Goal: Task Accomplishment & Management: Use online tool/utility

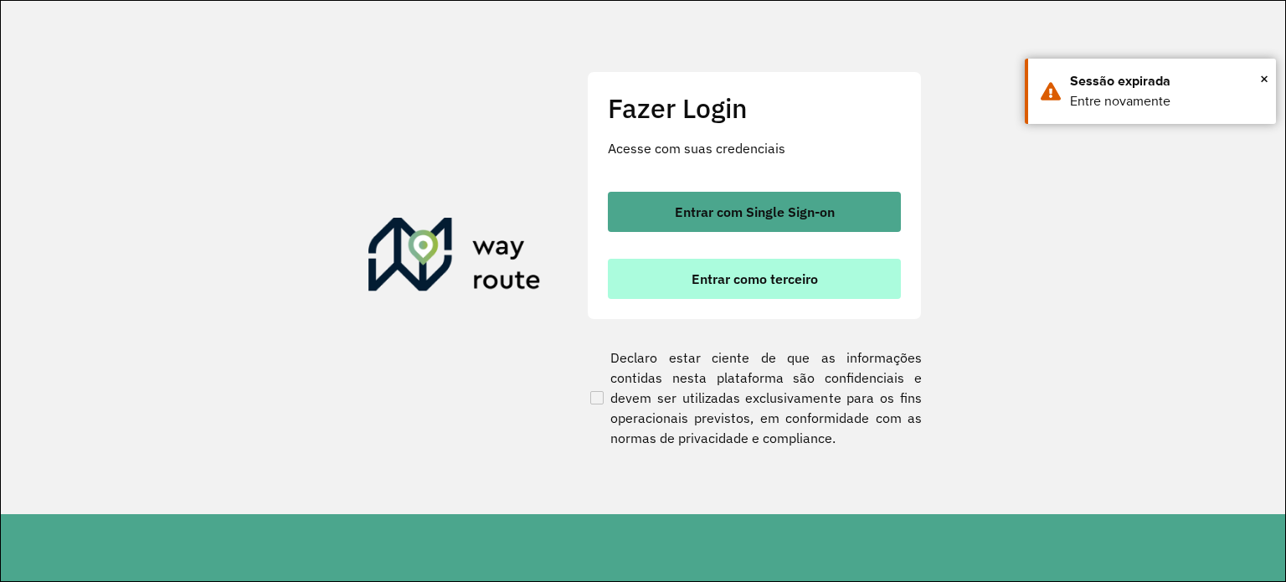
click at [767, 285] on span "Entrar como terceiro" at bounding box center [755, 278] width 126 height 13
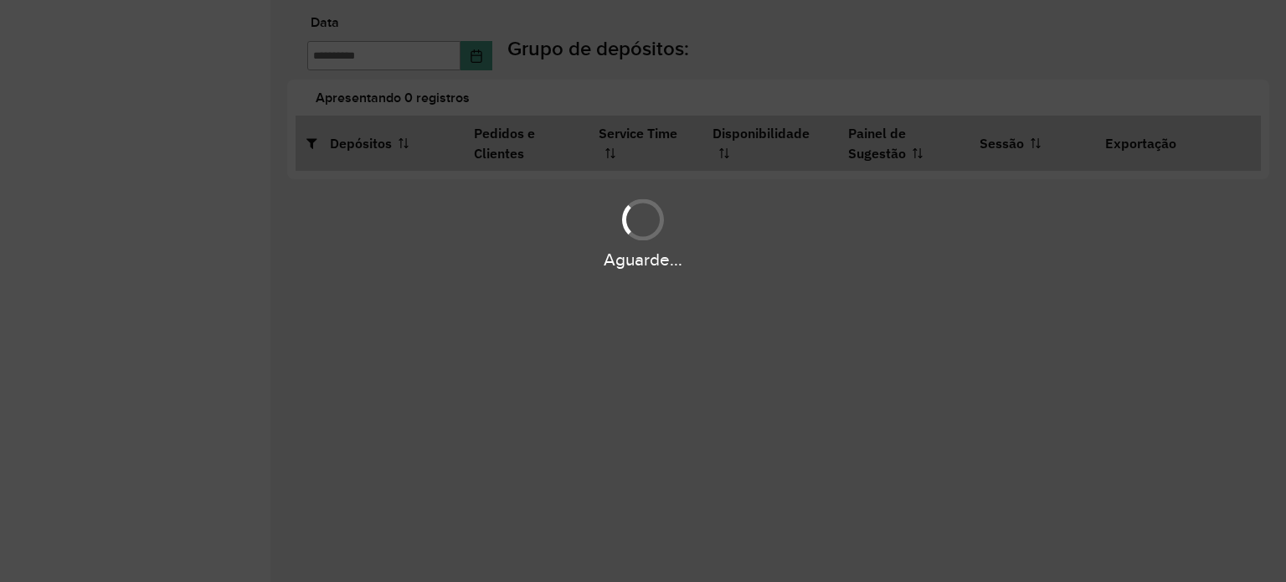
type input "**********"
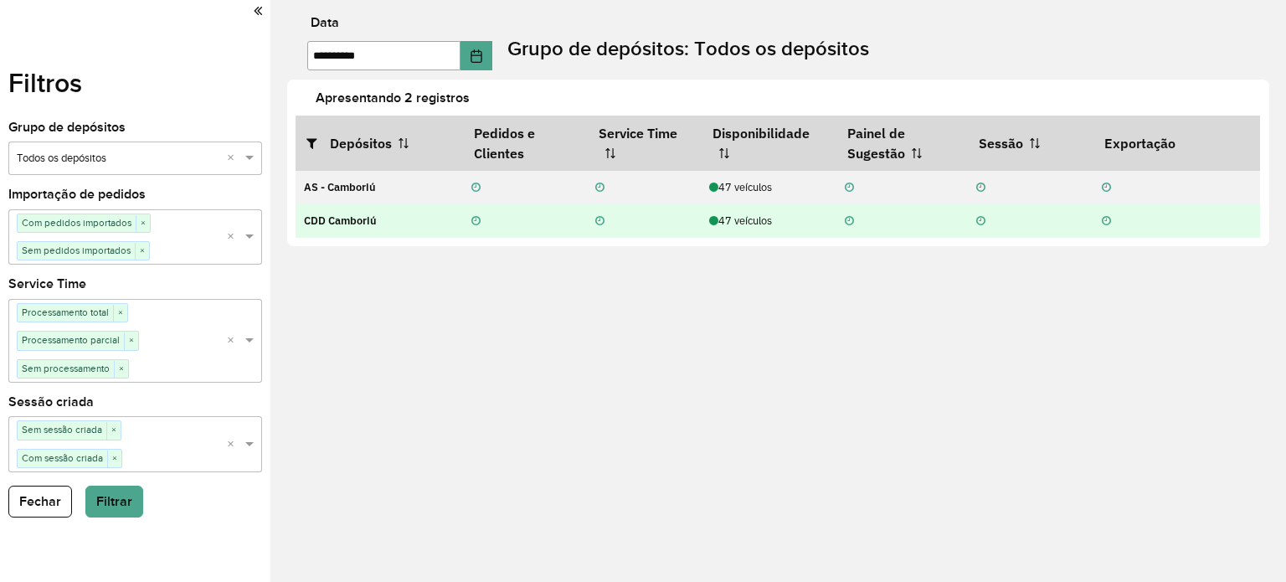
click at [775, 224] on div "47 veículos" at bounding box center [768, 221] width 118 height 16
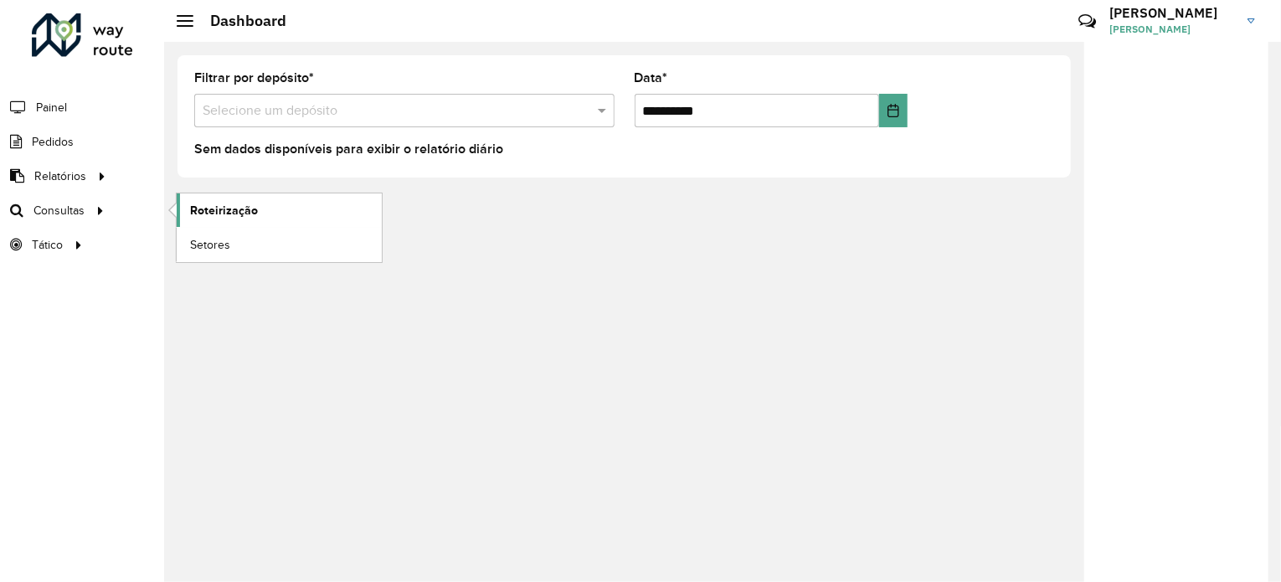
click at [215, 217] on span "Roteirização" at bounding box center [224, 211] width 68 height 18
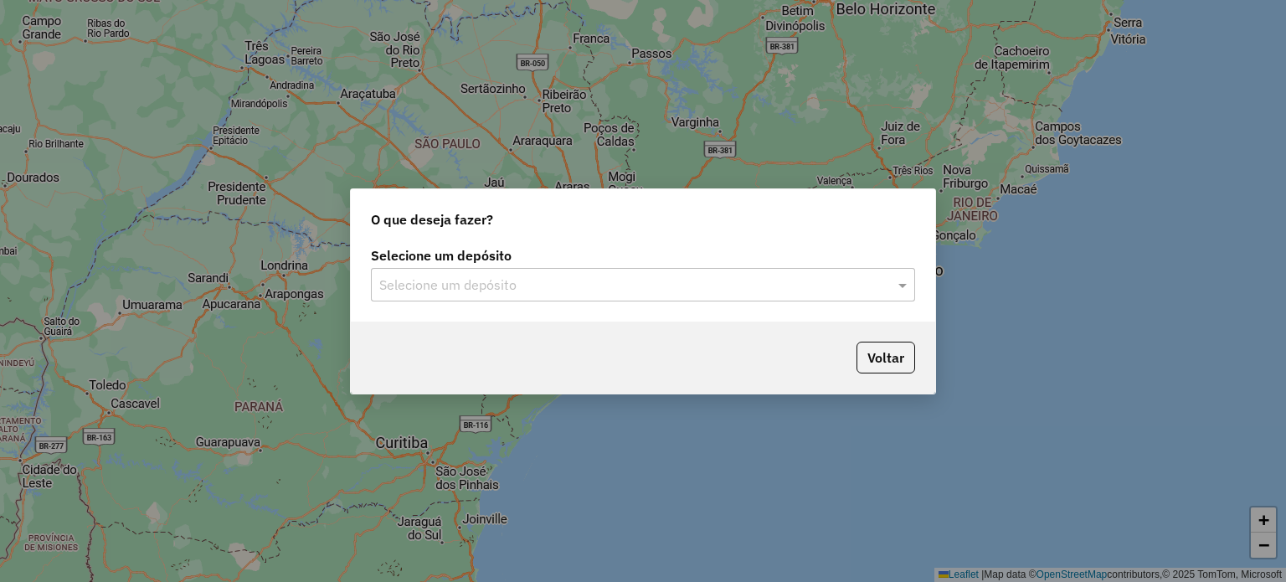
click at [547, 286] on input "text" at bounding box center [626, 286] width 494 height 20
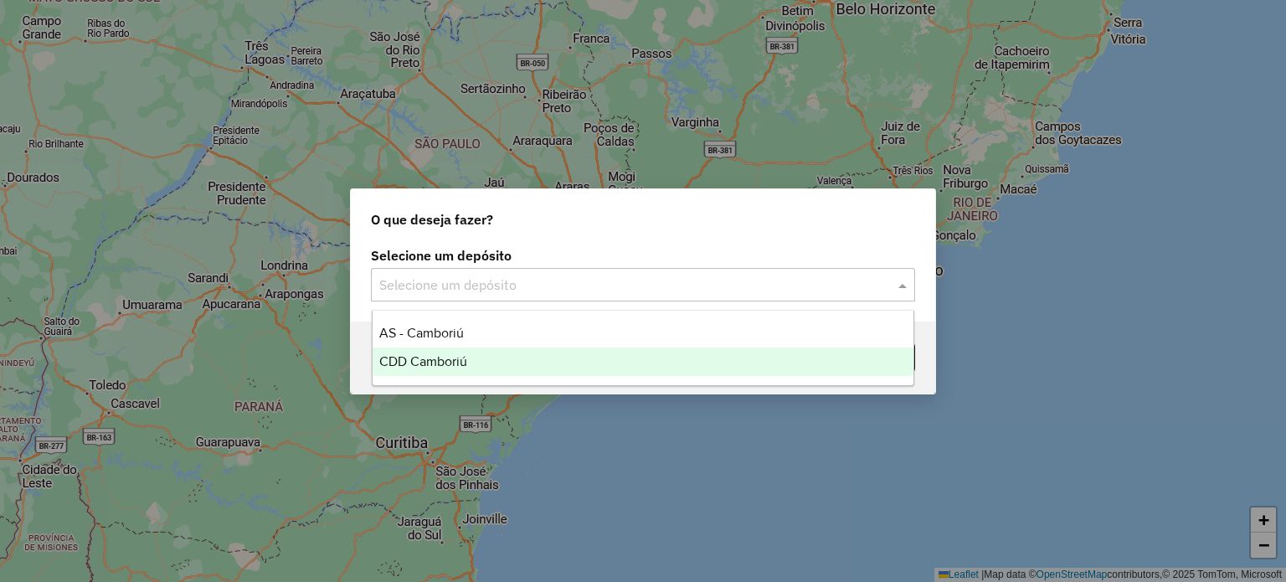
click at [425, 360] on span "CDD Camboriú" at bounding box center [423, 361] width 88 height 14
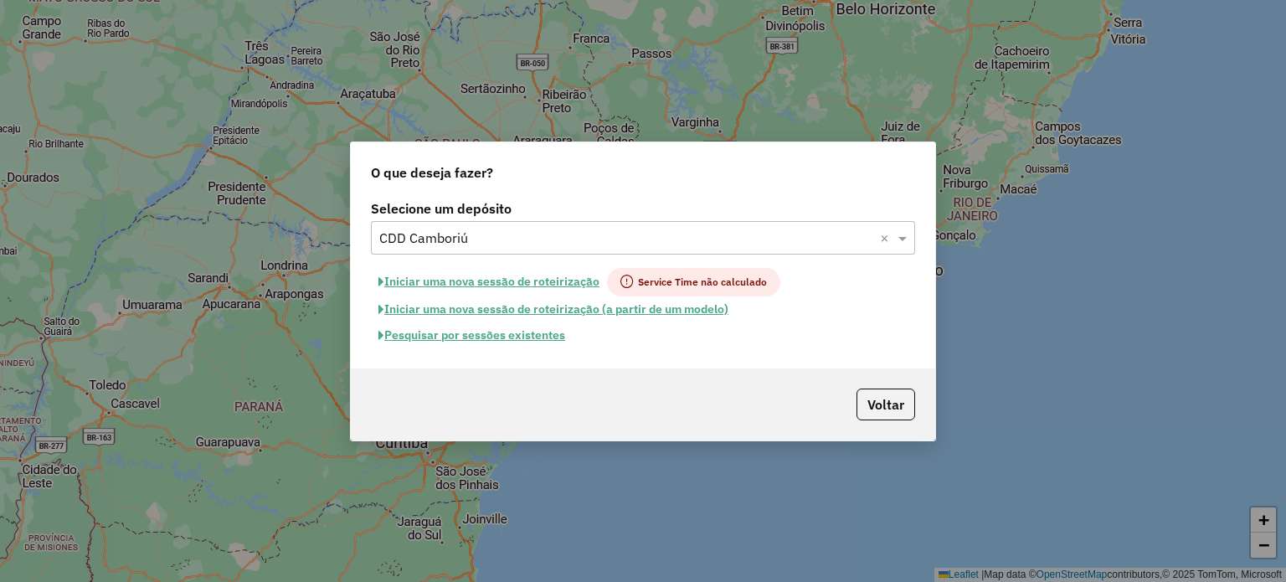
click at [486, 339] on button "Pesquisar por sessões existentes" at bounding box center [472, 335] width 202 height 26
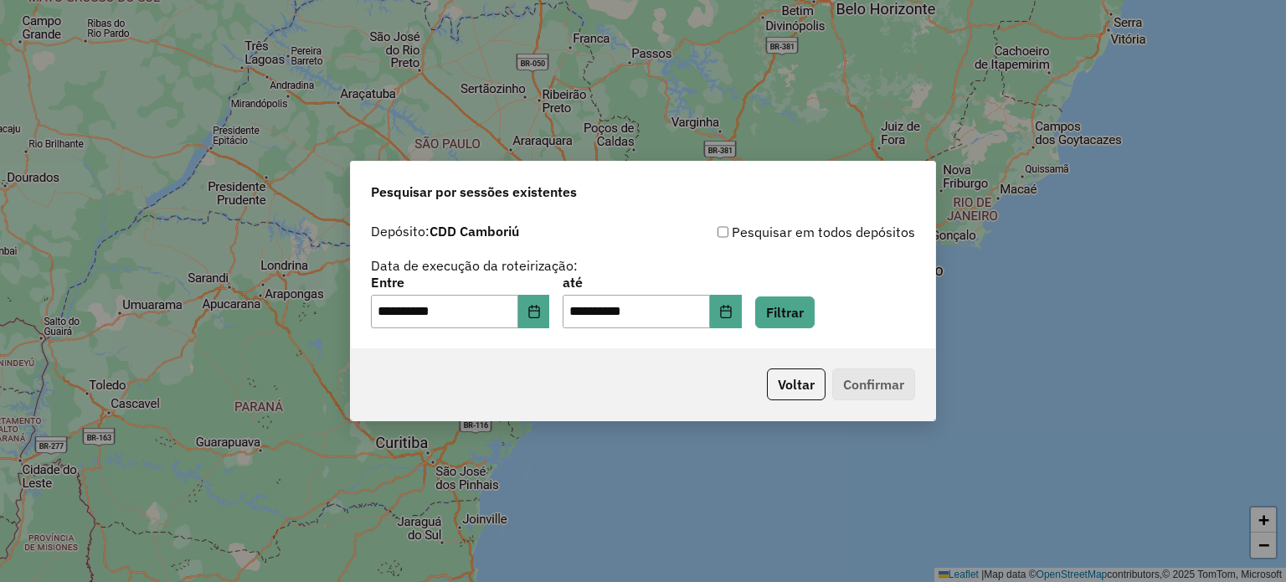
click at [804, 336] on div "**********" at bounding box center [643, 281] width 585 height 133
click at [804, 327] on button "Filtrar" at bounding box center [784, 312] width 59 height 32
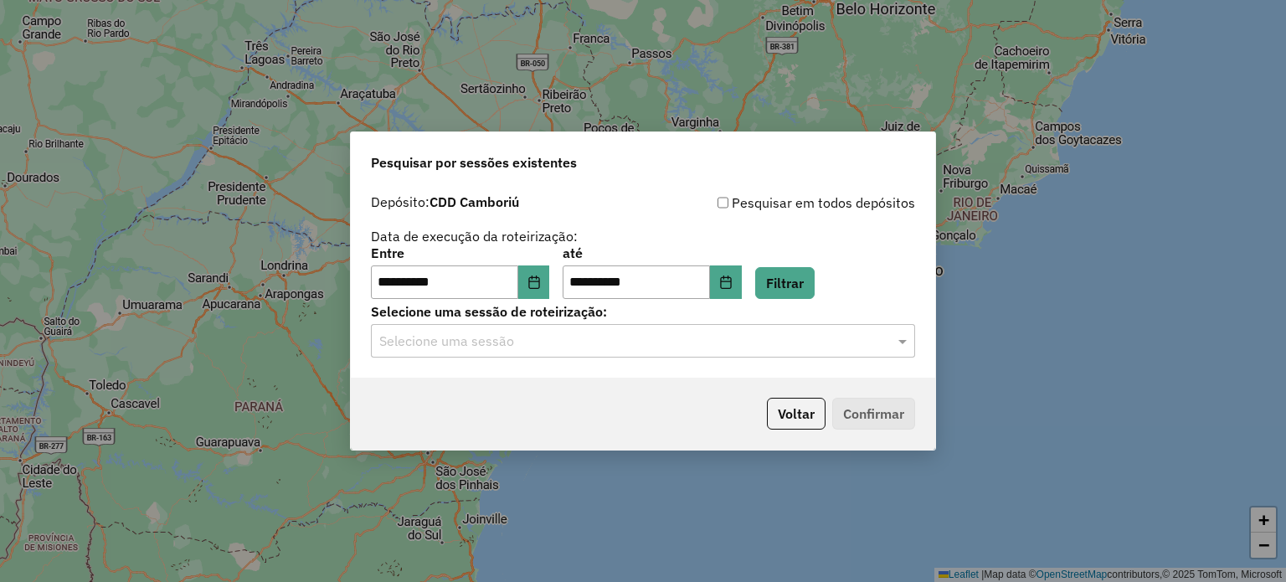
drag, startPoint x: 573, startPoint y: 363, endPoint x: 538, endPoint y: 339, distance: 42.3
click at [572, 363] on div "**********" at bounding box center [643, 282] width 585 height 192
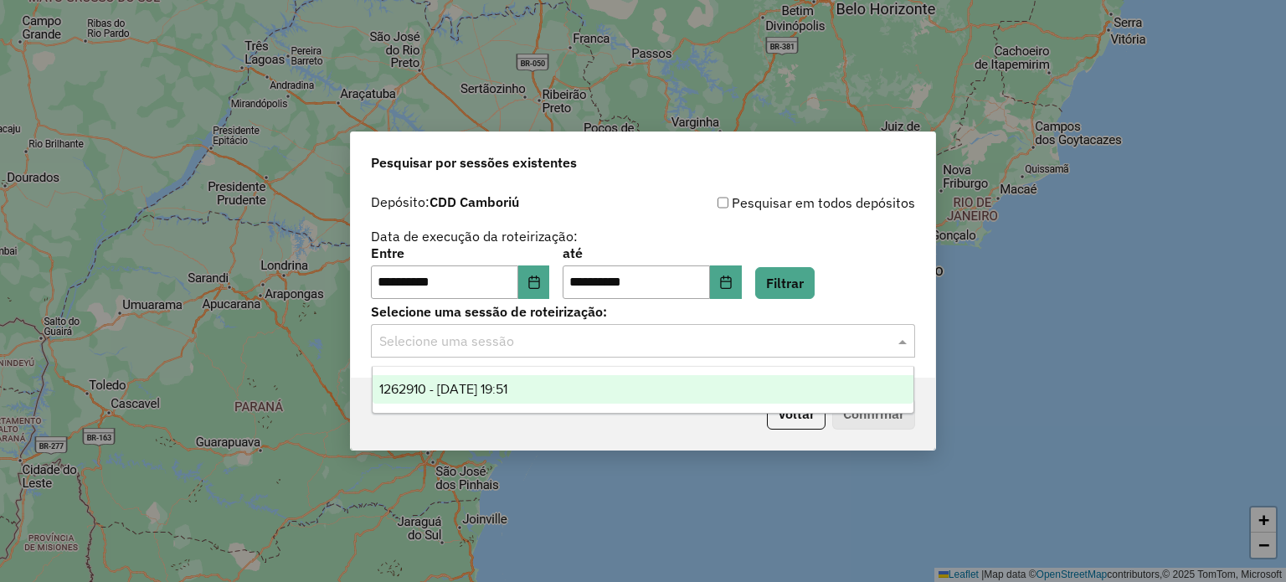
drag, startPoint x: 538, startPoint y: 339, endPoint x: 481, endPoint y: 364, distance: 62.2
click at [536, 339] on input "text" at bounding box center [626, 342] width 494 height 20
click at [468, 388] on span "1262910 - 10/09/2025 19:51" at bounding box center [443, 389] width 128 height 14
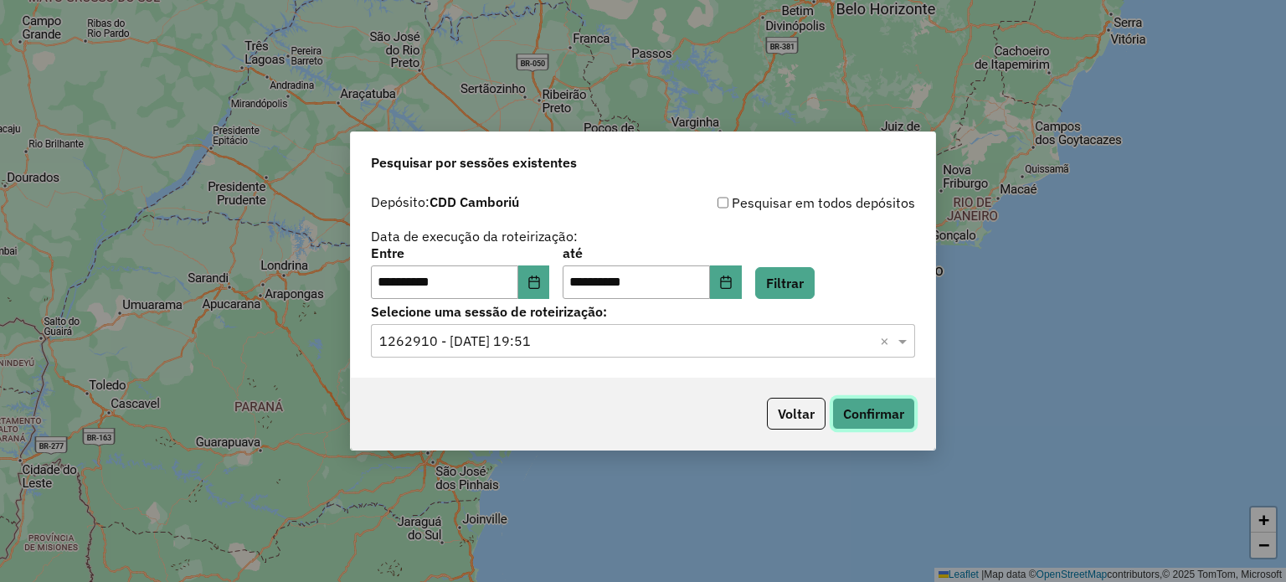
click at [871, 421] on button "Confirmar" at bounding box center [873, 414] width 83 height 32
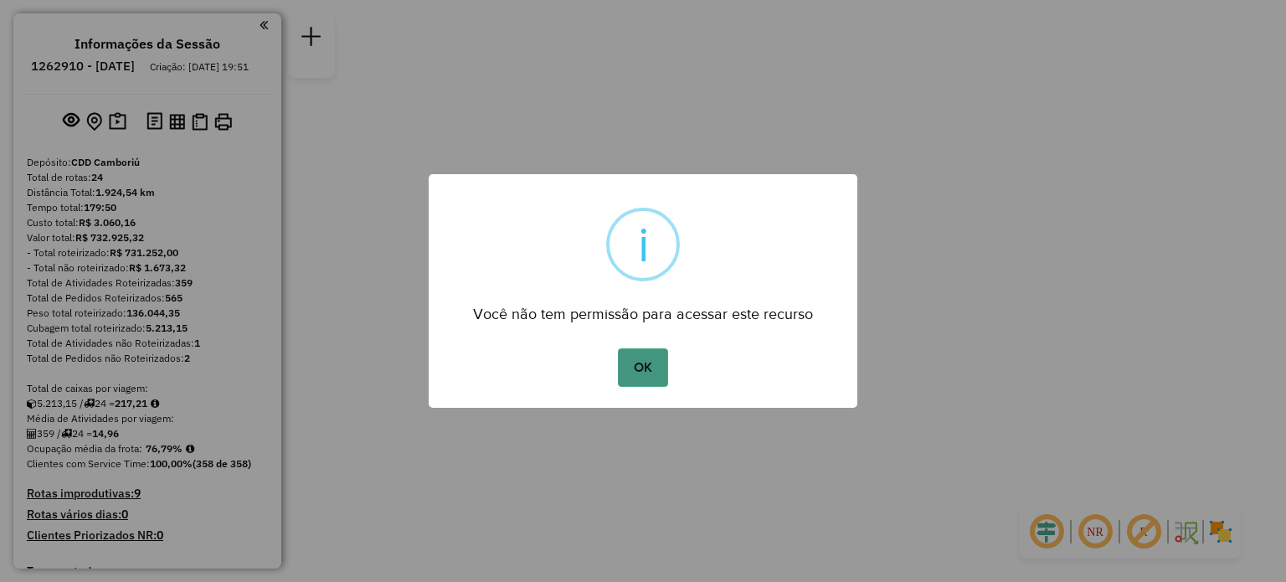
click at [638, 364] on button "OK" at bounding box center [642, 367] width 49 height 39
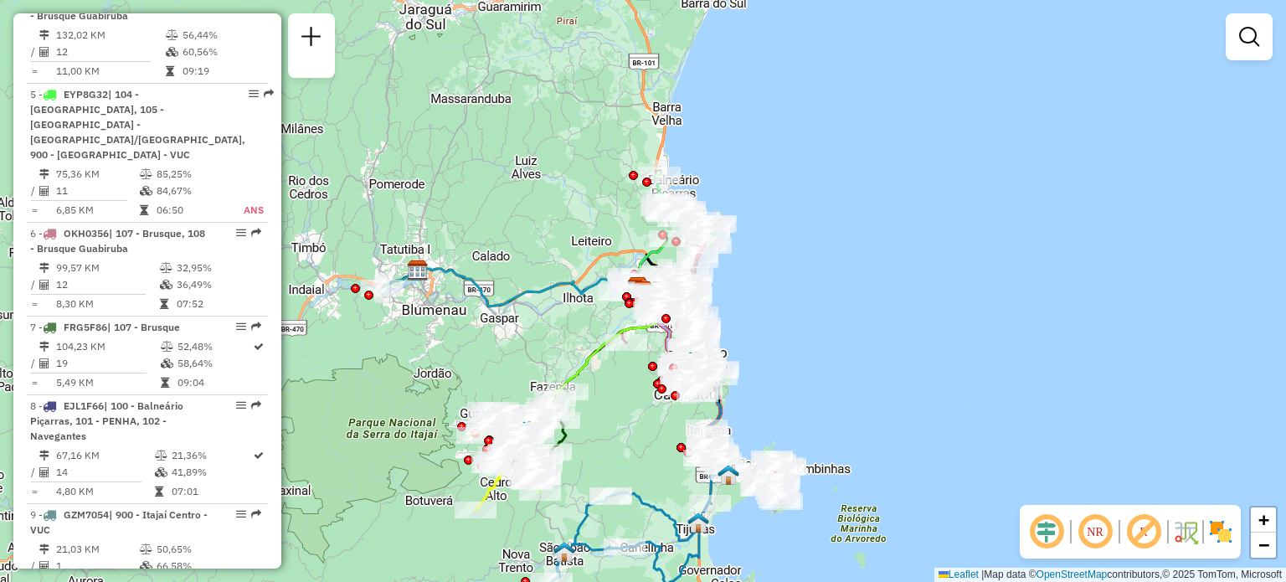
scroll to position [1005, 0]
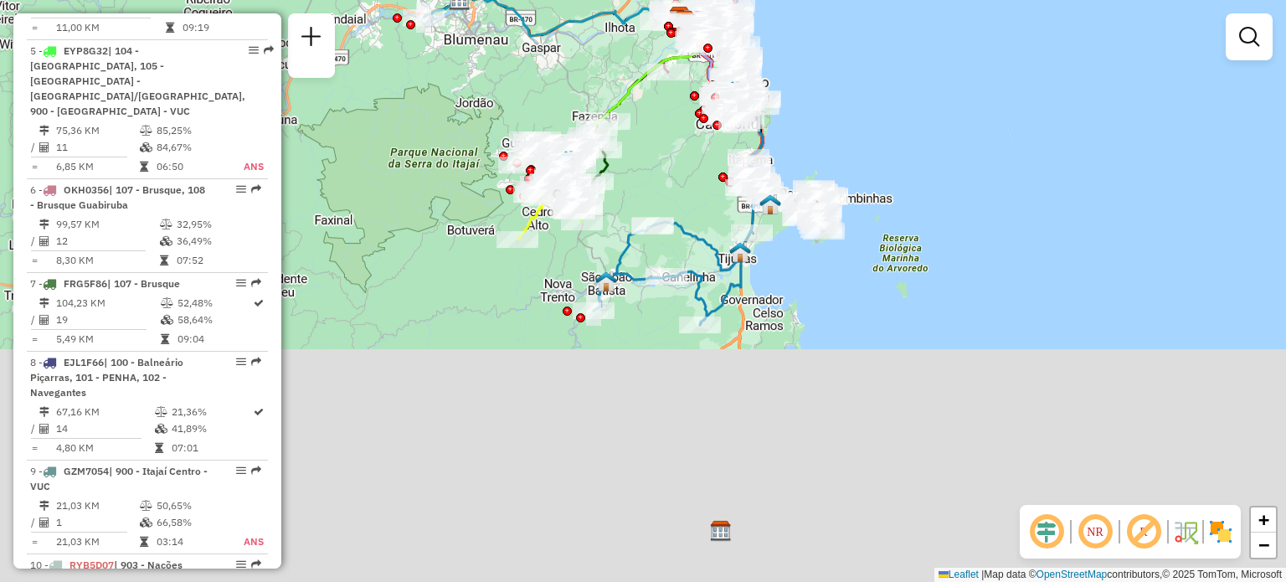
drag, startPoint x: 641, startPoint y: 260, endPoint x: 650, endPoint y: 177, distance: 83.4
click at [650, 177] on div "Janela de atendimento Grade de atendimento Capacidade Transportadoras Veículos …" at bounding box center [643, 291] width 1286 height 582
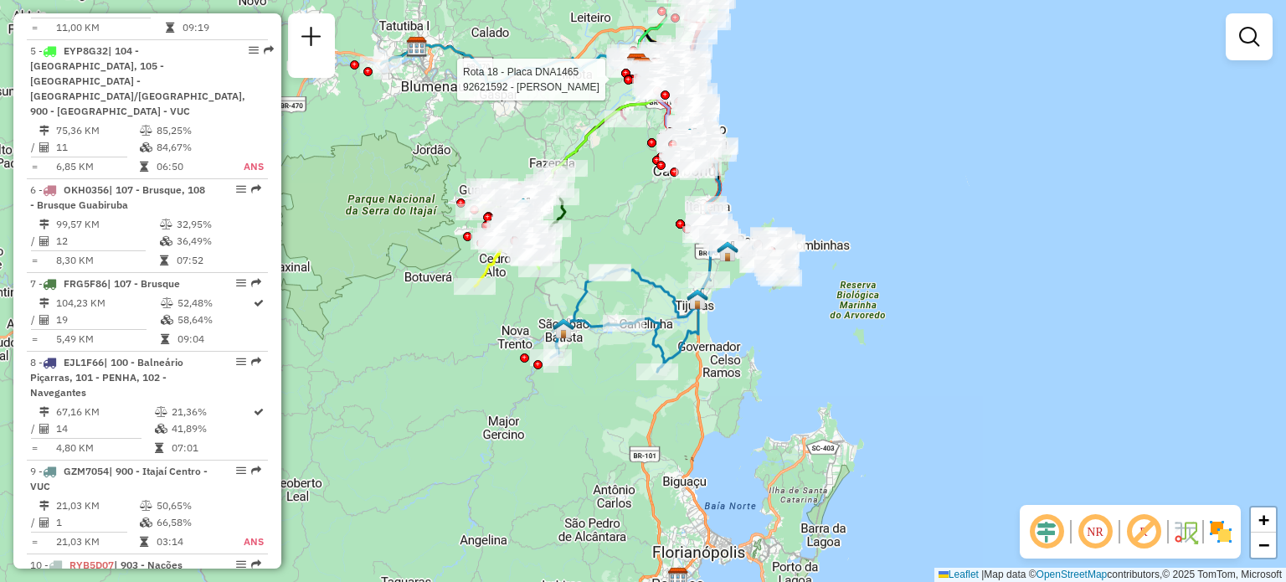
drag, startPoint x: 672, startPoint y: 224, endPoint x: 660, endPoint y: 239, distance: 19.1
click at [660, 239] on div "Rota 18 - Placa DNA1465 92621592 - [PERSON_NAME] JUNIOR Janela de atendimento G…" at bounding box center [643, 291] width 1286 height 582
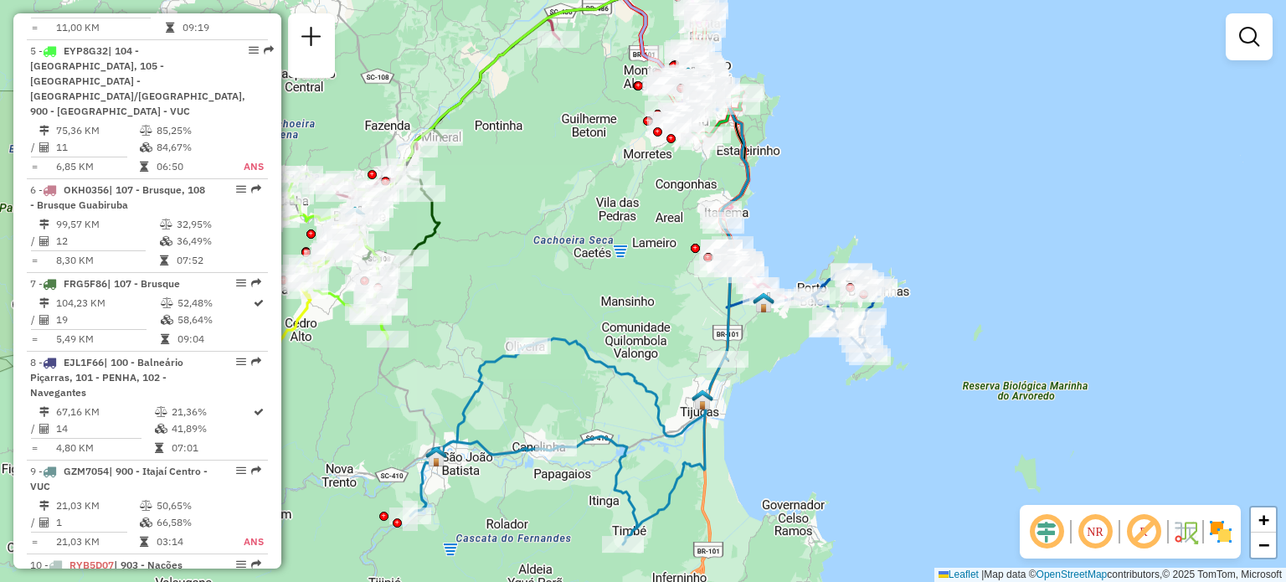
select select "**********"
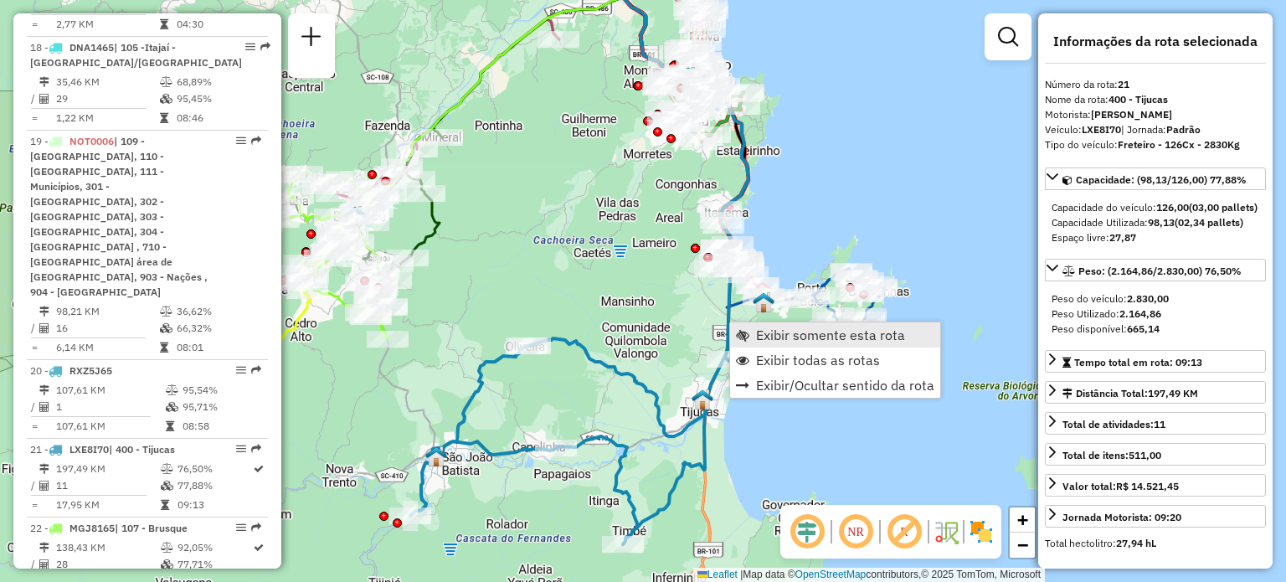
scroll to position [2710, 0]
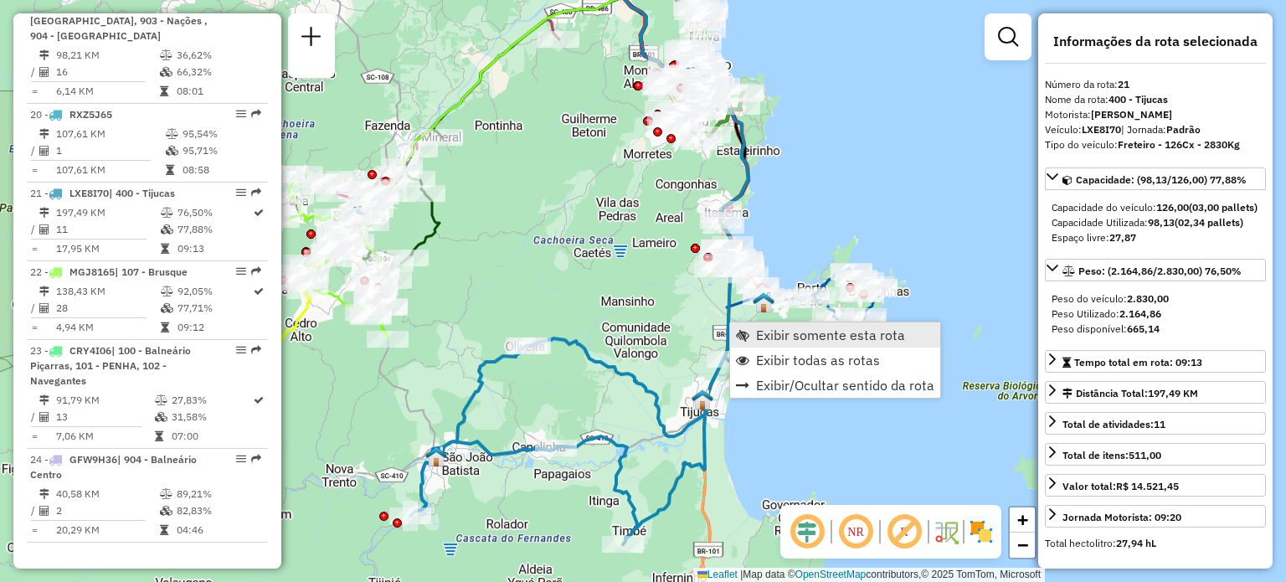
click at [757, 328] on span "Exibir somente esta rota" at bounding box center [830, 334] width 149 height 13
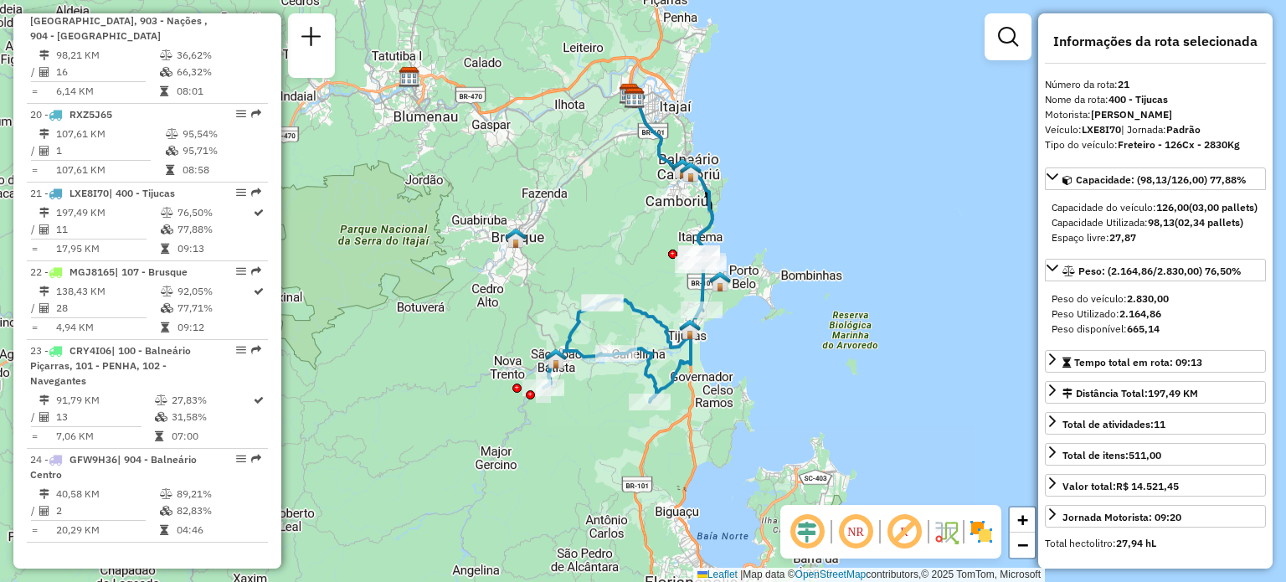
drag, startPoint x: 897, startPoint y: 379, endPoint x: 883, endPoint y: 338, distance: 43.4
click at [883, 338] on div "Janela de atendimento Grade de atendimento Capacidade Transportadoras Veículos …" at bounding box center [643, 291] width 1286 height 582
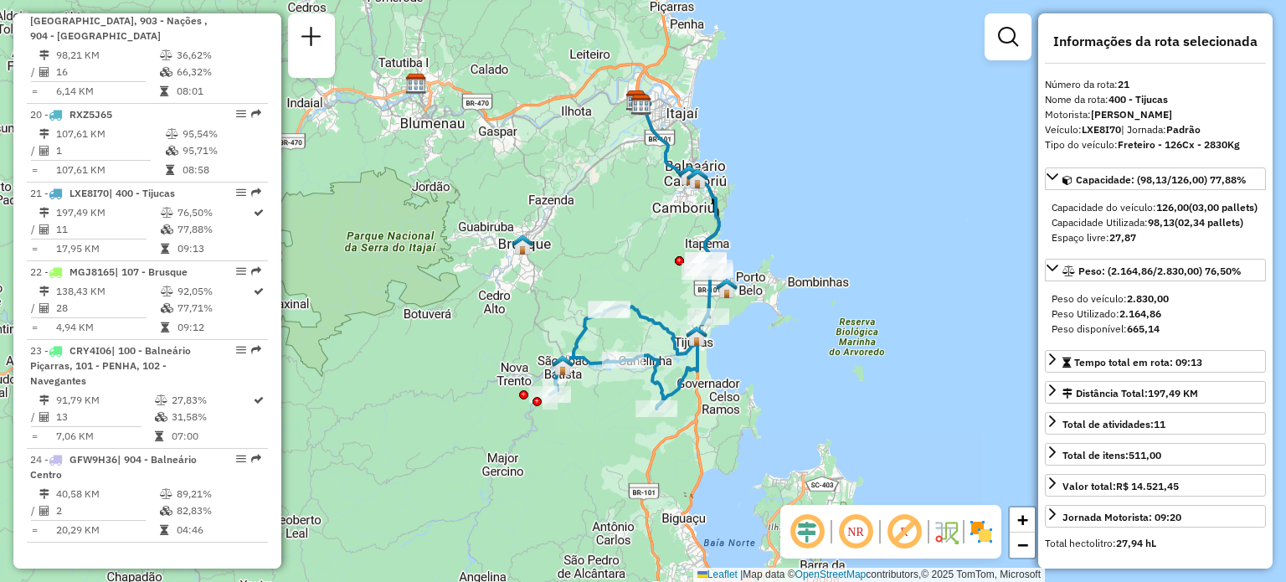
drag, startPoint x: 874, startPoint y: 214, endPoint x: 883, endPoint y: 222, distance: 11.8
click at [883, 222] on div "Janela de atendimento Grade de atendimento Capacidade Transportadoras Veículos …" at bounding box center [643, 291] width 1286 height 582
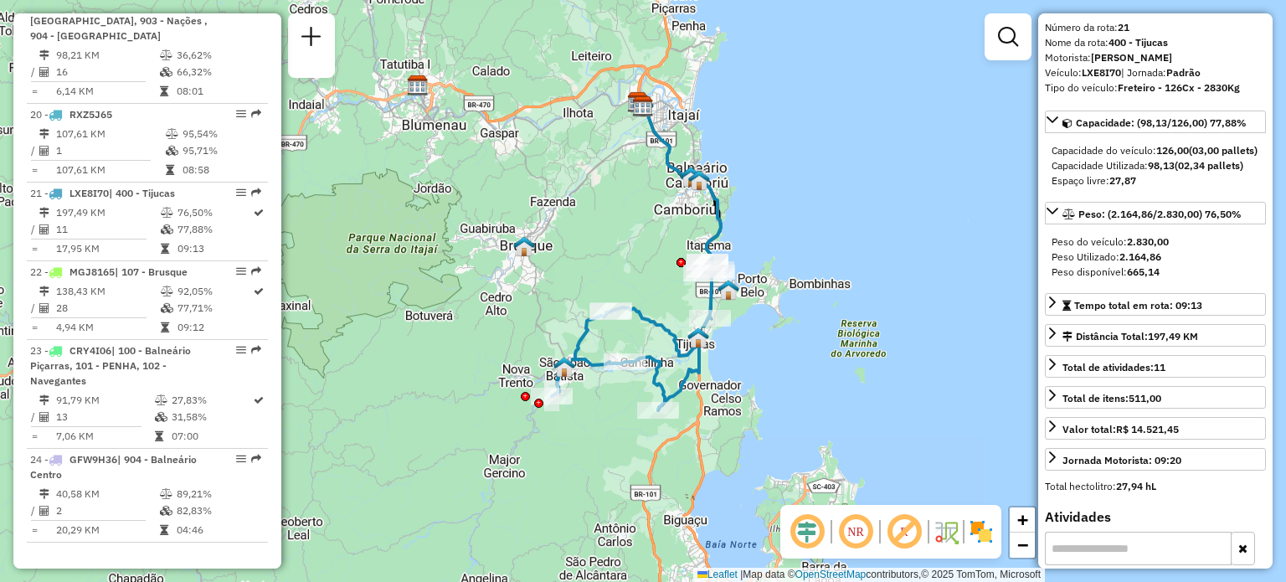
scroll to position [84, 0]
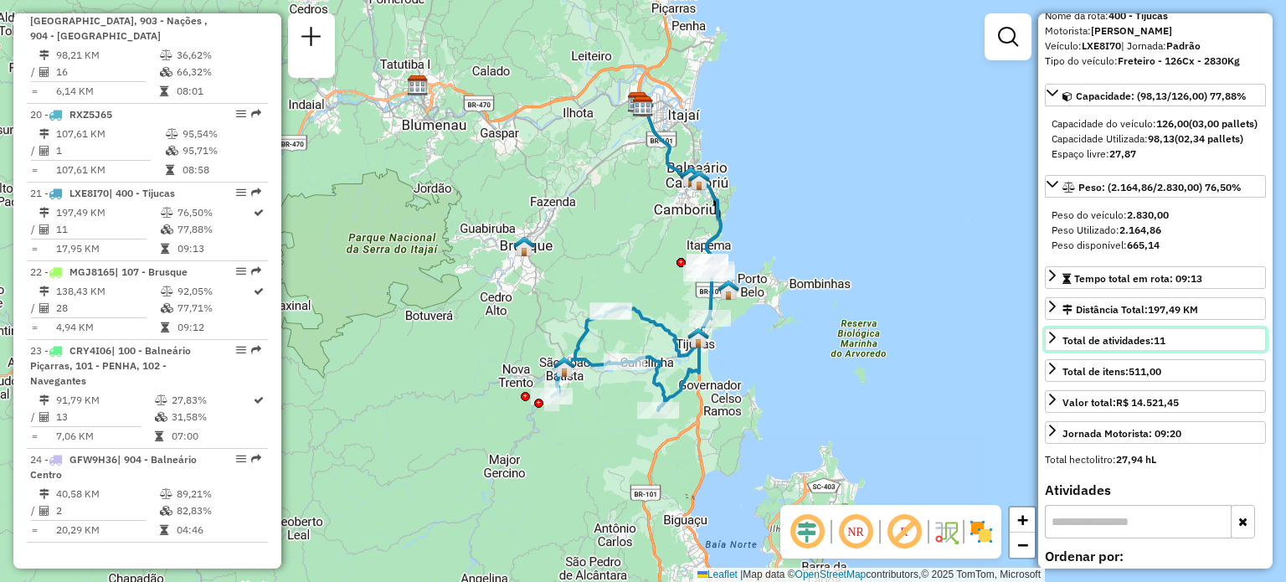
click at [1054, 343] on icon at bounding box center [1052, 338] width 7 height 12
click at [1053, 344] on icon at bounding box center [1052, 337] width 13 height 13
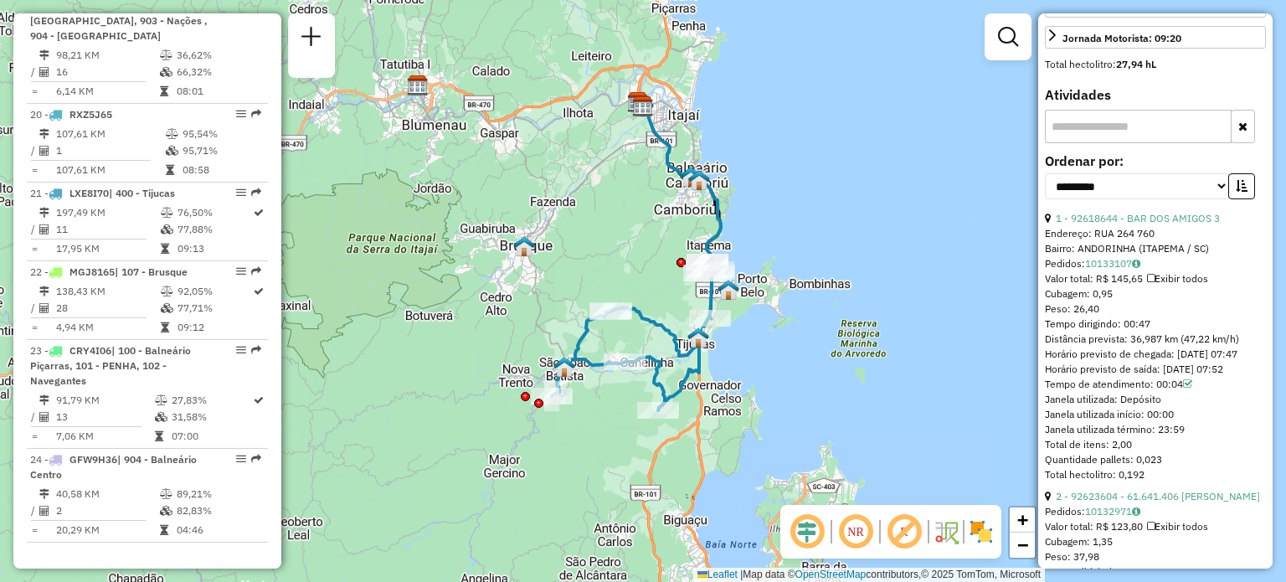
scroll to position [502, 0]
